Goal: Communication & Community: Answer question/provide support

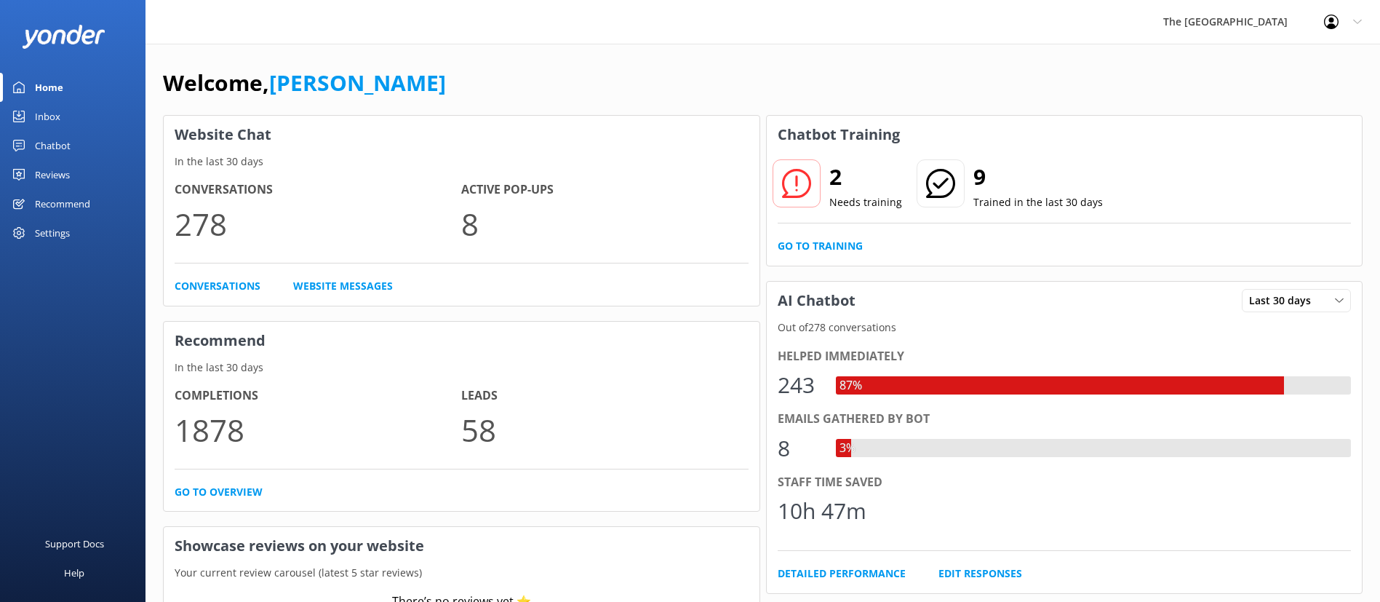
click at [63, 117] on link "Inbox" at bounding box center [72, 116] width 145 height 29
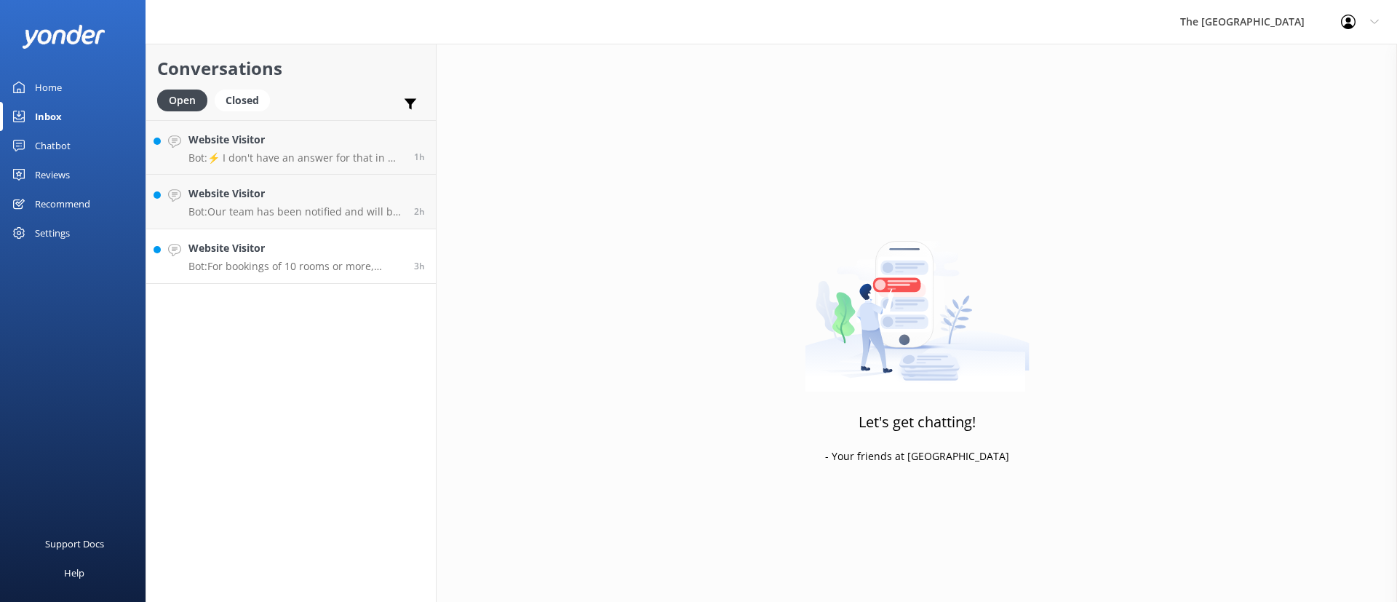
click at [341, 267] on p "Bot: For bookings of 10 rooms or more, please contact us directly with your spe…" at bounding box center [295, 266] width 215 height 13
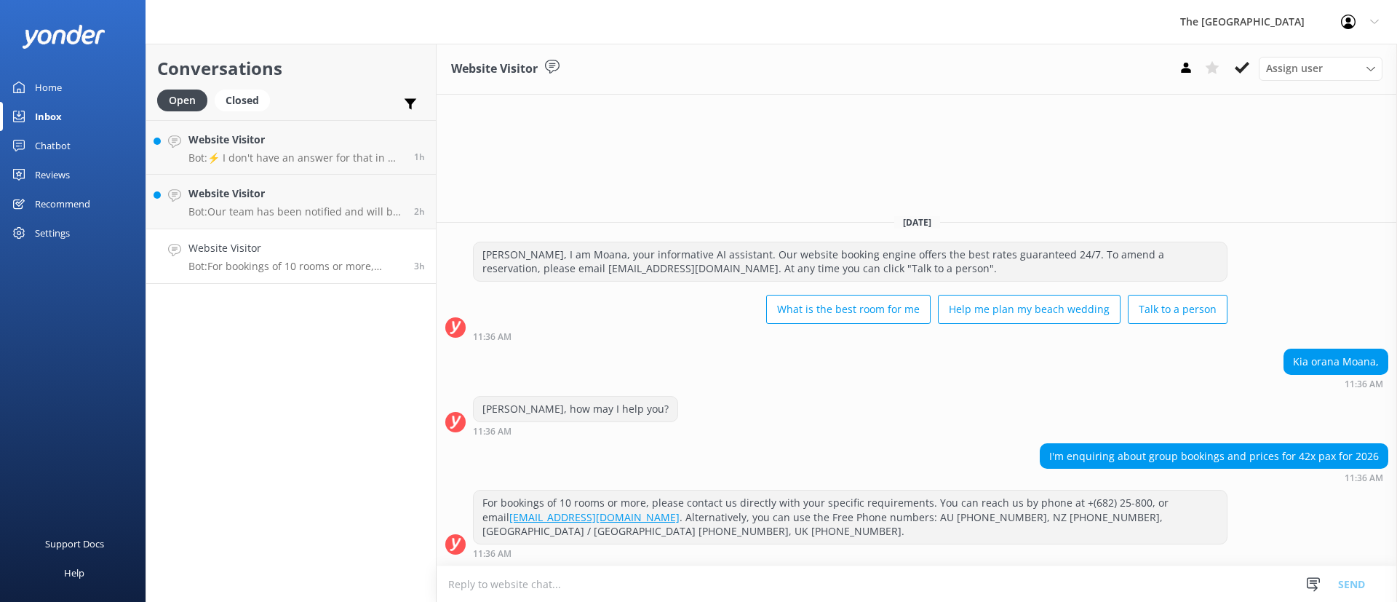
click at [1240, 79] on div "Assign user Rarotongan Tata [PERSON_NAME] [PERSON_NAME] [PERSON_NAME] Vakalalab…" at bounding box center [1278, 68] width 210 height 23
click at [1239, 78] on button at bounding box center [1242, 68] width 26 height 22
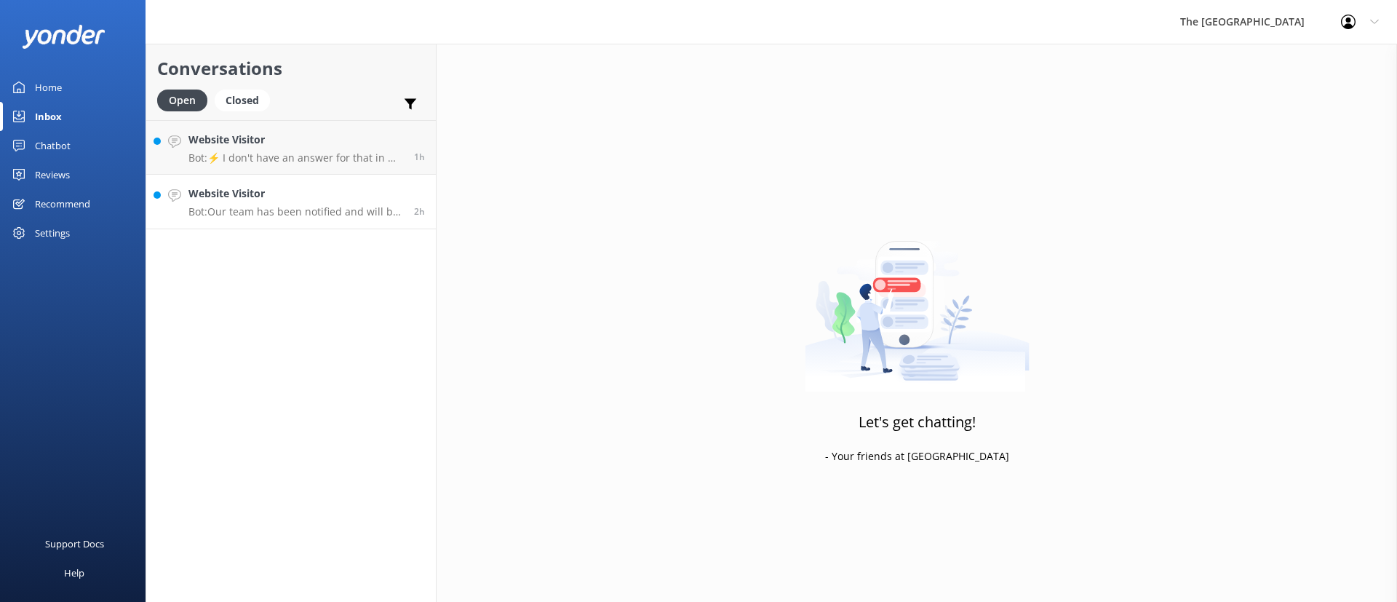
click at [355, 205] on p "Bot: Our team has been notified and will be with you as soon as possible. Alter…" at bounding box center [295, 211] width 215 height 13
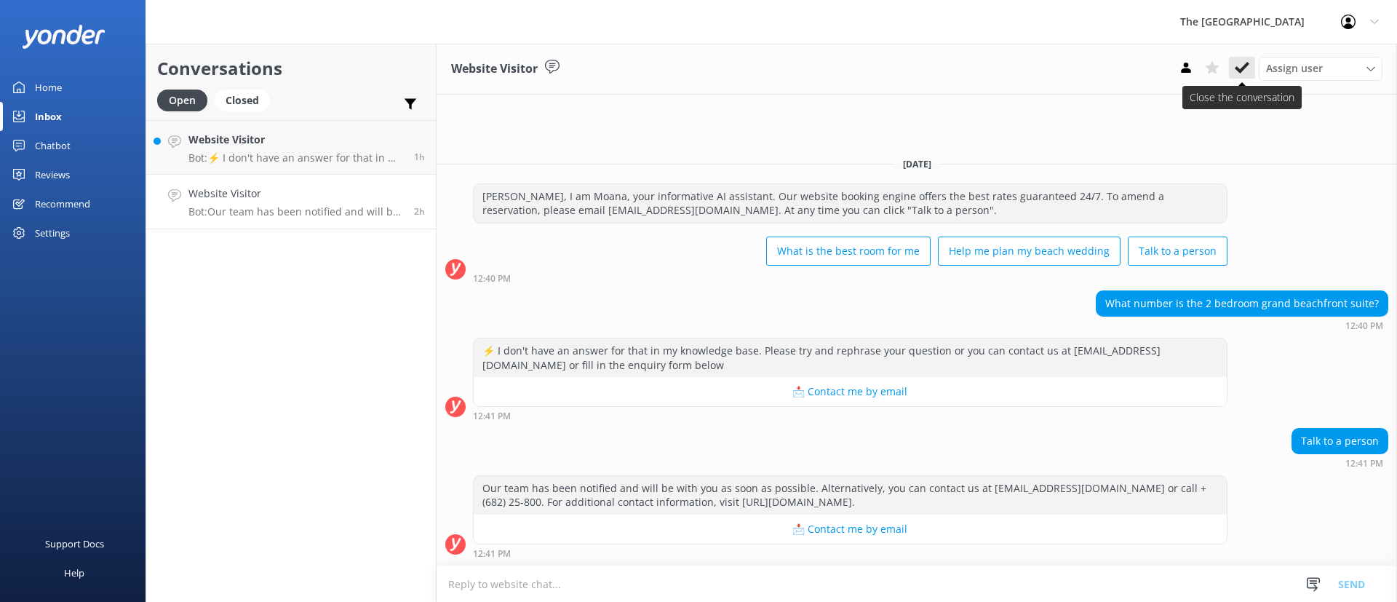
click at [1248, 55] on div "Website Visitor Assign user Rarotongan Tata [PERSON_NAME] [PERSON_NAME] [PERSON…" at bounding box center [916, 69] width 960 height 51
drag, startPoint x: 1248, startPoint y: 63, endPoint x: 1249, endPoint y: 73, distance: 9.6
click at [1247, 65] on use at bounding box center [1242, 68] width 15 height 12
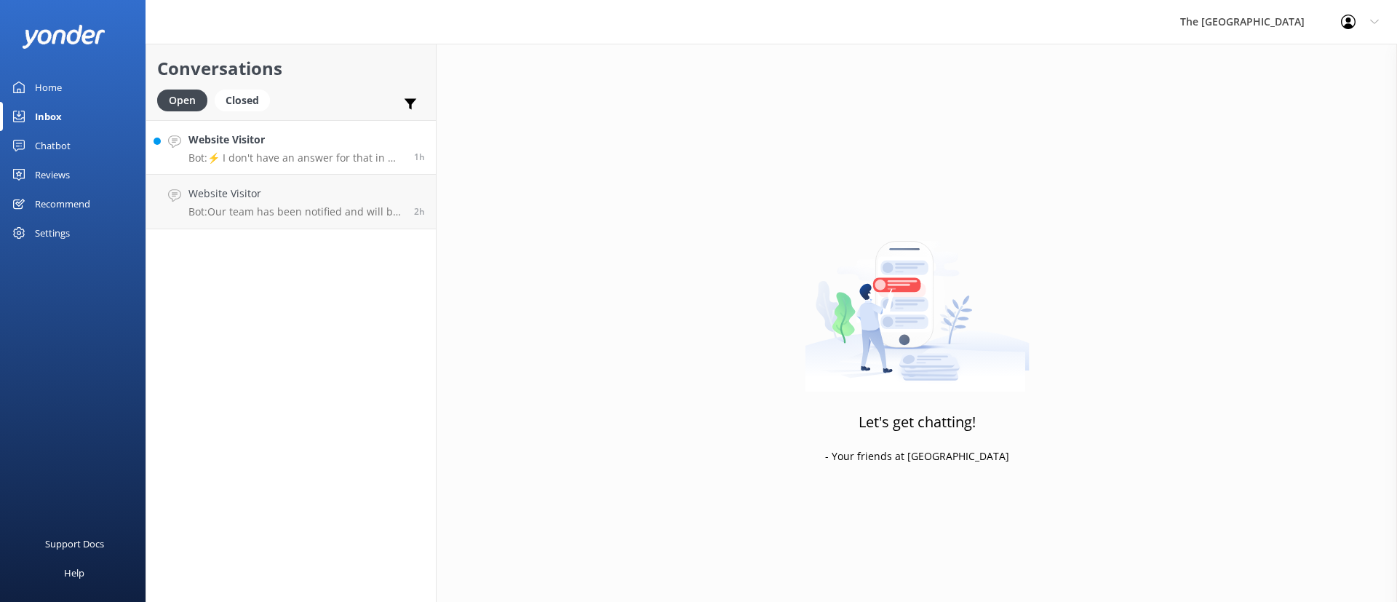
click at [265, 147] on h4 "Website Visitor" at bounding box center [295, 140] width 215 height 16
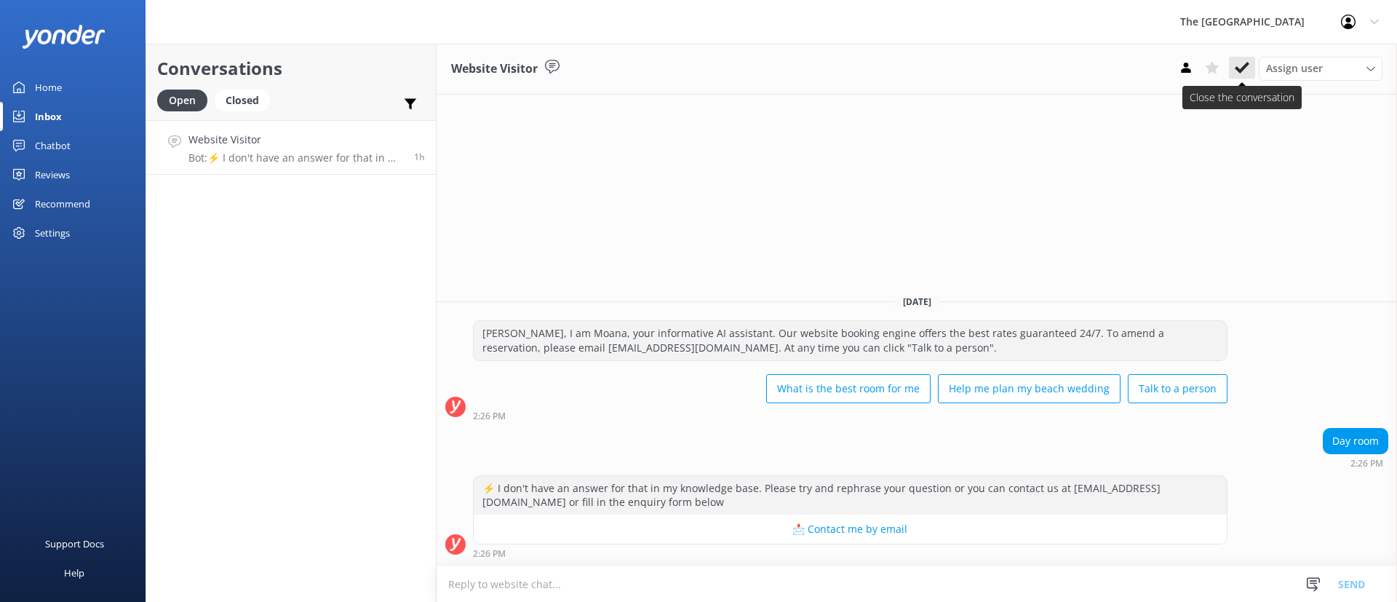
click at [1237, 68] on use at bounding box center [1242, 68] width 15 height 12
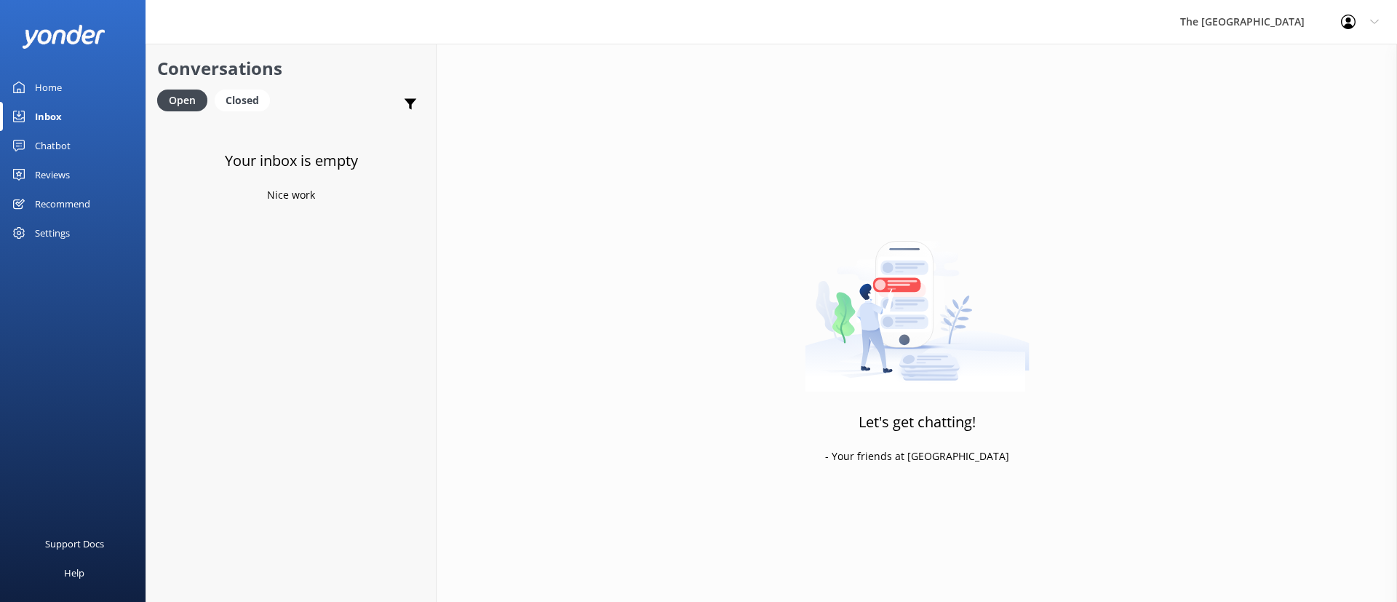
click at [807, 387] on img at bounding box center [917, 301] width 225 height 182
click at [233, 329] on div "Your inbox is empty Nice work" at bounding box center [291, 421] width 290 height 602
